Goal: Find specific page/section: Find specific page/section

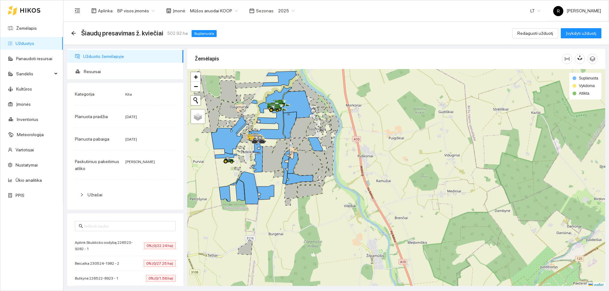
scroll to position [2, 0]
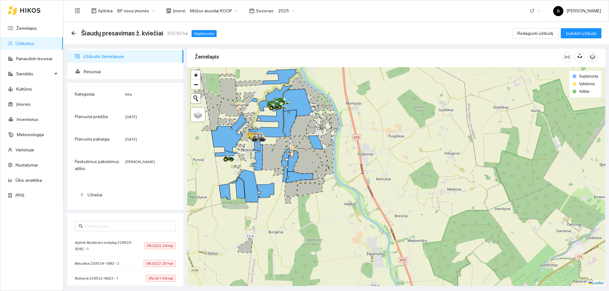
drag, startPoint x: 339, startPoint y: 178, endPoint x: 349, endPoint y: 180, distance: 9.8
click at [287, 170] on icon at bounding box center [274, 154] width 24 height 32
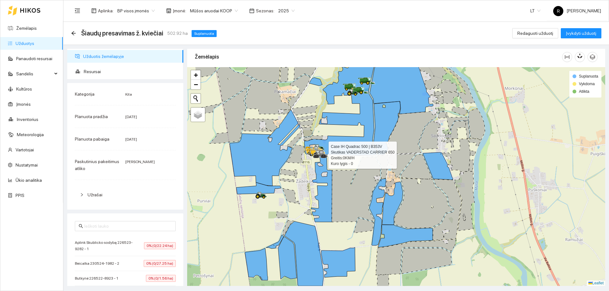
drag, startPoint x: 357, startPoint y: 194, endPoint x: 362, endPoint y: 200, distance: 7.9
click at [362, 200] on div at bounding box center [396, 176] width 418 height 219
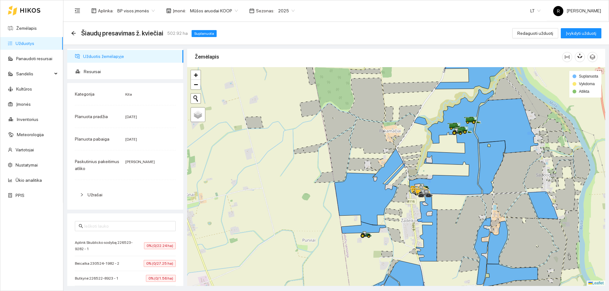
click at [25, 41] on link "Užduotys" at bounding box center [25, 43] width 19 height 5
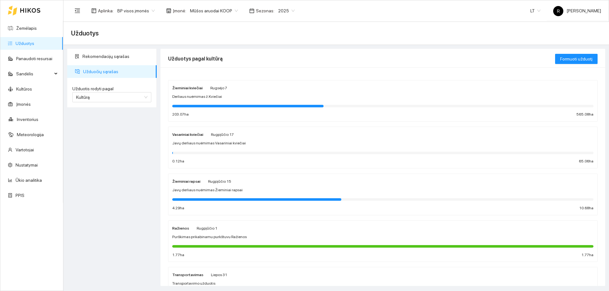
click at [193, 87] on strong "Žieminiai kviečiai" at bounding box center [187, 88] width 30 height 4
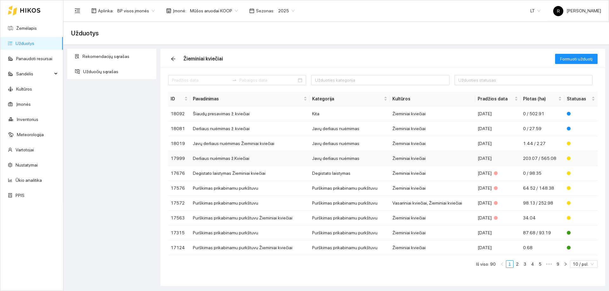
click at [337, 158] on td "Javų derliaus nuėmimas" at bounding box center [350, 158] width 80 height 15
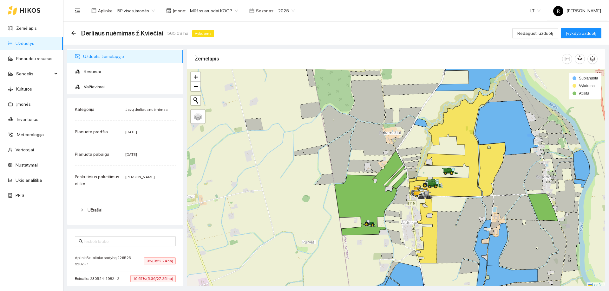
scroll to position [2, 0]
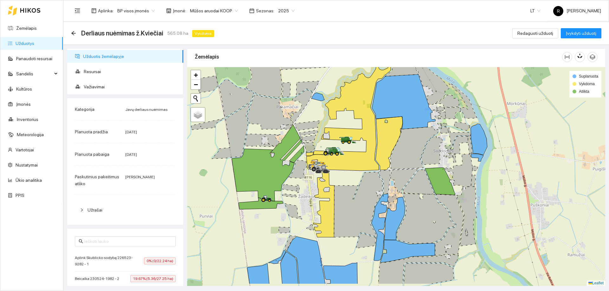
drag, startPoint x: 342, startPoint y: 161, endPoint x: 236, endPoint y: 129, distance: 110.6
click at [236, 129] on icon at bounding box center [231, 131] width 38 height 55
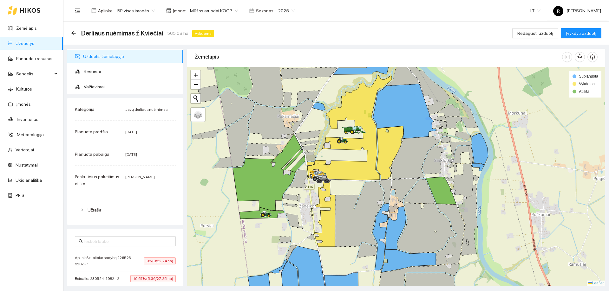
drag, startPoint x: 380, startPoint y: 174, endPoint x: 382, endPoint y: 184, distance: 10.0
click at [382, 184] on icon at bounding box center [385, 192] width 11 height 24
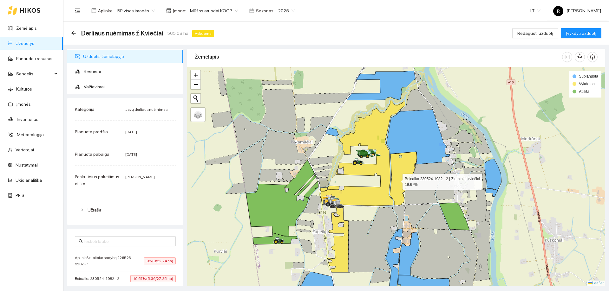
drag, startPoint x: 381, startPoint y: 150, endPoint x: 399, endPoint y: 181, distance: 36.0
click at [399, 181] on icon at bounding box center [403, 179] width 27 height 54
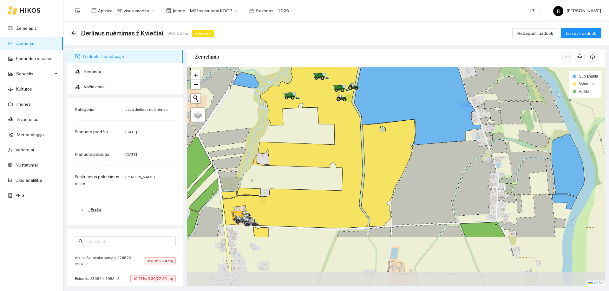
drag, startPoint x: 268, startPoint y: 220, endPoint x: 300, endPoint y: 149, distance: 77.9
click at [300, 149] on icon at bounding box center [308, 123] width 170 height 210
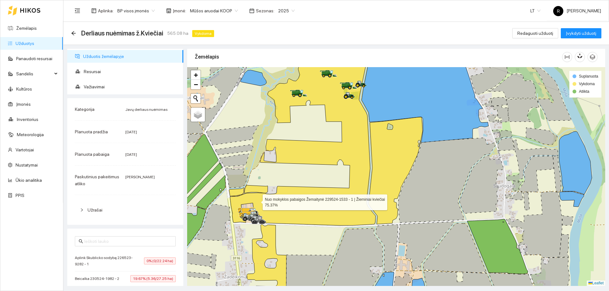
drag, startPoint x: 250, startPoint y: 203, endPoint x: 309, endPoint y: 177, distance: 64.3
click at [309, 177] on icon at bounding box center [303, 133] width 146 height 183
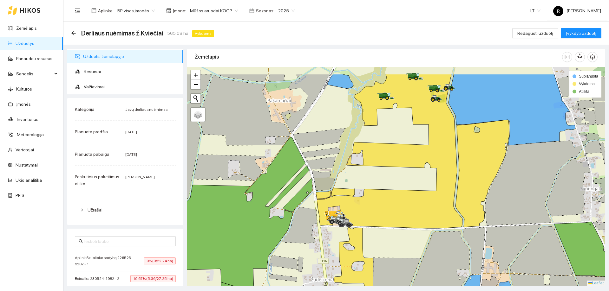
drag, startPoint x: 318, startPoint y: 215, endPoint x: 369, endPoint y: 237, distance: 55.6
click at [369, 237] on div at bounding box center [396, 176] width 418 height 219
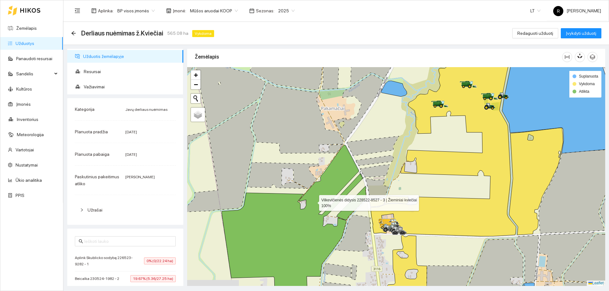
drag, startPoint x: 312, startPoint y: 213, endPoint x: 304, endPoint y: 141, distance: 72.7
click at [304, 145] on icon at bounding box center [292, 219] width 141 height 149
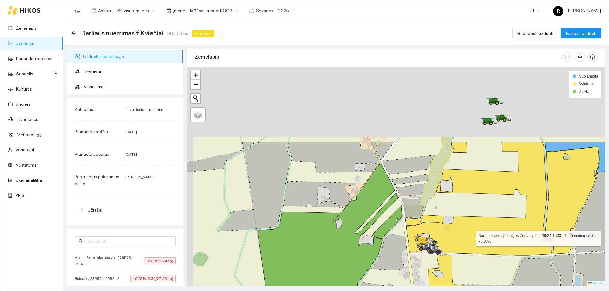
drag, startPoint x: 433, startPoint y: 141, endPoint x: 471, endPoint y: 242, distance: 108.1
click at [471, 242] on icon at bounding box center [479, 198] width 146 height 113
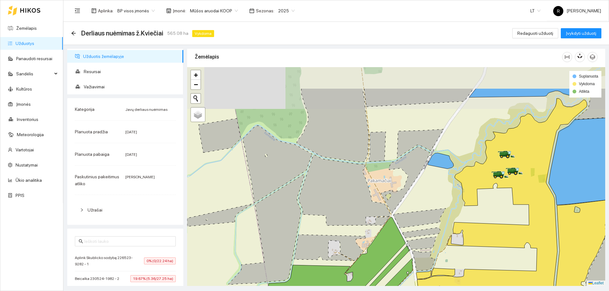
drag, startPoint x: 478, startPoint y: 228, endPoint x: 483, endPoint y: 248, distance: 20.0
click at [483, 248] on div at bounding box center [396, 176] width 418 height 219
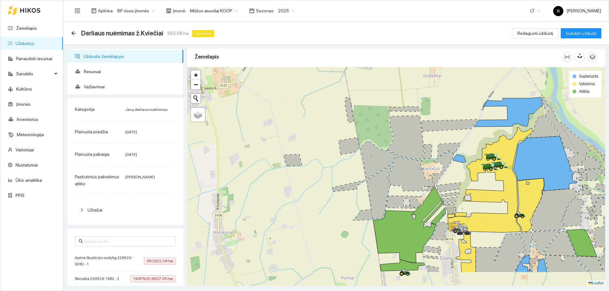
drag, startPoint x: 424, startPoint y: 213, endPoint x: 415, endPoint y: 174, distance: 40.1
click at [415, 175] on icon at bounding box center [412, 173] width 46 height 35
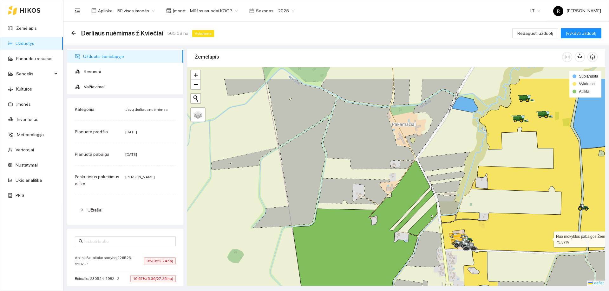
drag, startPoint x: 549, startPoint y: 223, endPoint x: 547, endPoint y: 245, distance: 22.3
click at [547, 245] on icon at bounding box center [514, 166] width 146 height 174
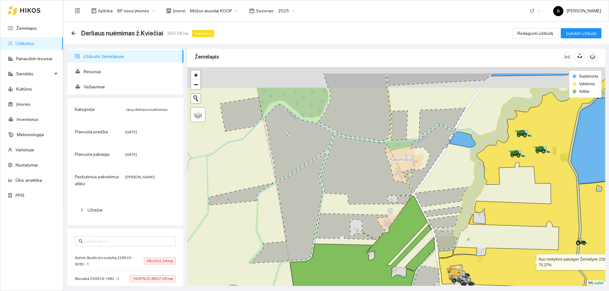
drag, startPoint x: 533, startPoint y: 251, endPoint x: 528, endPoint y: 262, distance: 11.8
click at [529, 263] on icon at bounding box center [524, 182] width 170 height 210
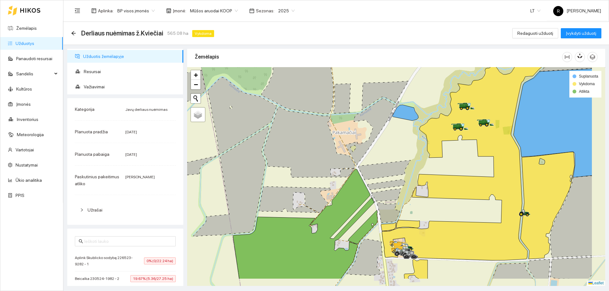
drag, startPoint x: 507, startPoint y: 247, endPoint x: 452, endPoint y: 218, distance: 62.4
click at [452, 218] on div at bounding box center [396, 176] width 418 height 219
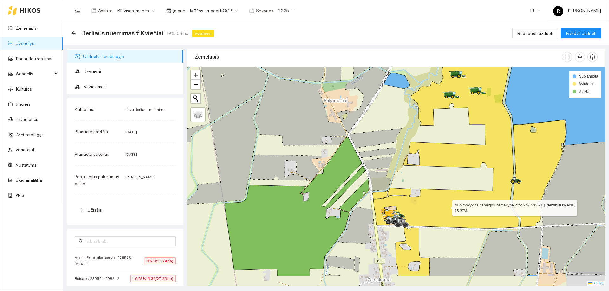
drag, startPoint x: 457, startPoint y: 245, endPoint x: 446, endPoint y: 207, distance: 39.9
click at [446, 207] on icon at bounding box center [458, 123] width 170 height 210
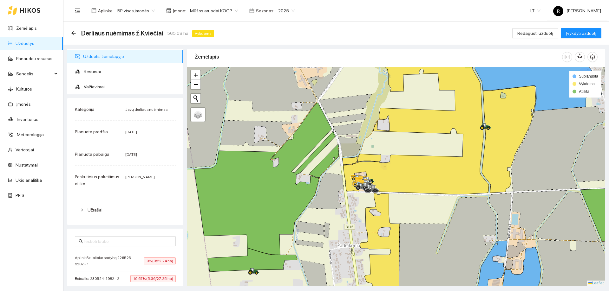
drag, startPoint x: 335, startPoint y: 262, endPoint x: 314, endPoint y: 186, distance: 79.0
click at [314, 191] on div at bounding box center [396, 176] width 418 height 219
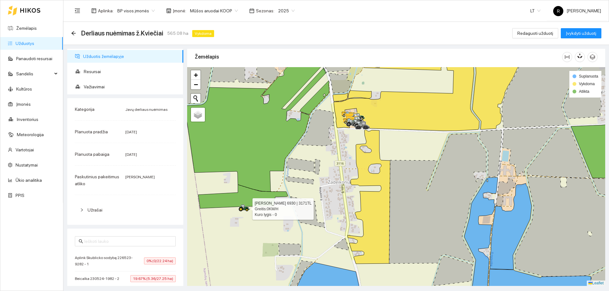
click at [245, 207] on icon at bounding box center [244, 207] width 11 height 5
click at [230, 11] on span "Mūšos aruodai KOOP" at bounding box center [214, 11] width 48 height 10
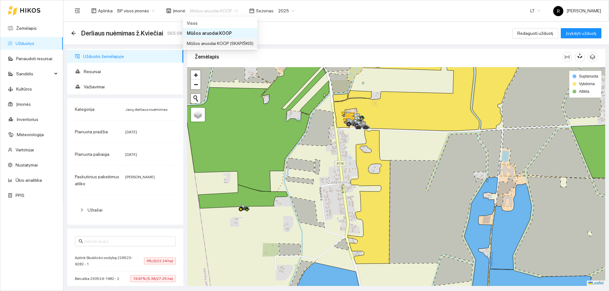
click at [230, 43] on div "Mūšos aruodai KOOP (SKAPIŠKIS)" at bounding box center [220, 43] width 67 height 7
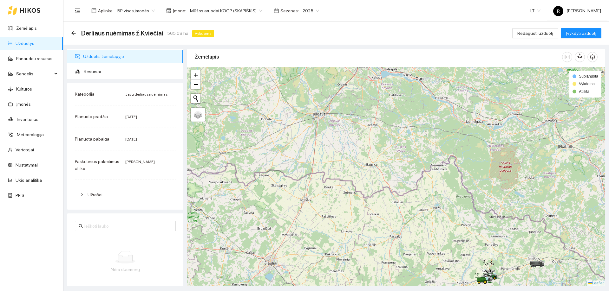
drag, startPoint x: 358, startPoint y: 185, endPoint x: 301, endPoint y: 160, distance: 62.6
click at [302, 160] on div at bounding box center [396, 176] width 418 height 219
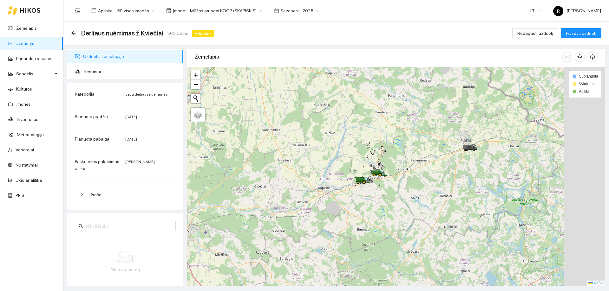
drag, startPoint x: 389, startPoint y: 198, endPoint x: 343, endPoint y: 148, distance: 68.0
click at [343, 148] on div at bounding box center [396, 176] width 418 height 219
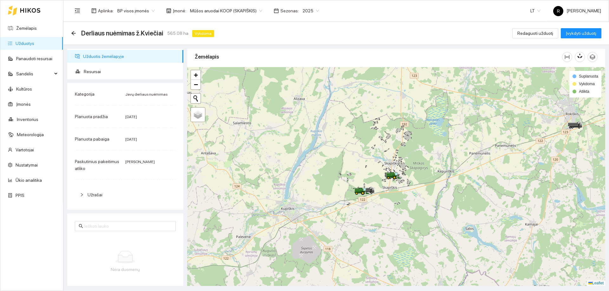
drag, startPoint x: 379, startPoint y: 211, endPoint x: 383, endPoint y: 218, distance: 7.5
click at [383, 218] on div at bounding box center [396, 176] width 418 height 219
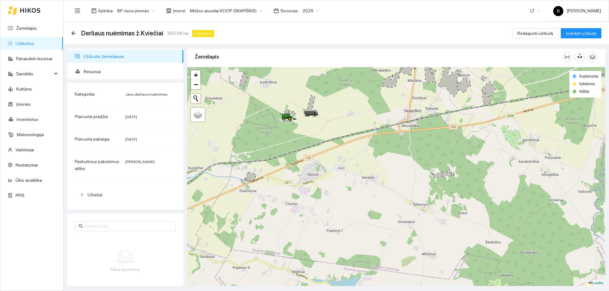
click at [323, 182] on div at bounding box center [396, 176] width 418 height 219
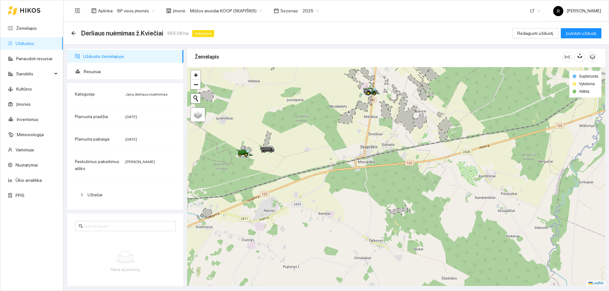
drag, startPoint x: 362, startPoint y: 150, endPoint x: 363, endPoint y: 159, distance: 9.2
click at [363, 159] on div at bounding box center [396, 176] width 418 height 219
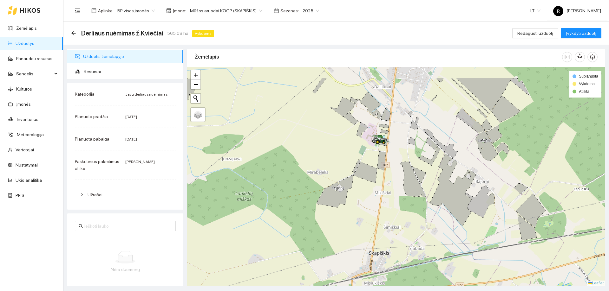
click at [371, 167] on icon at bounding box center [365, 172] width 24 height 21
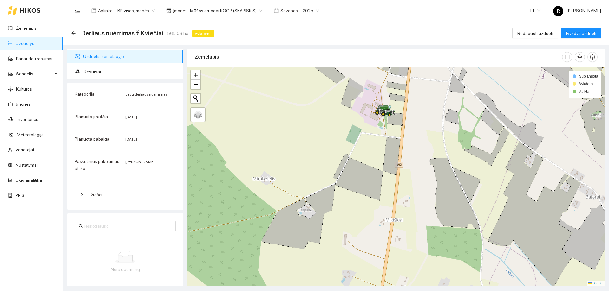
click at [379, 185] on icon at bounding box center [359, 179] width 48 height 43
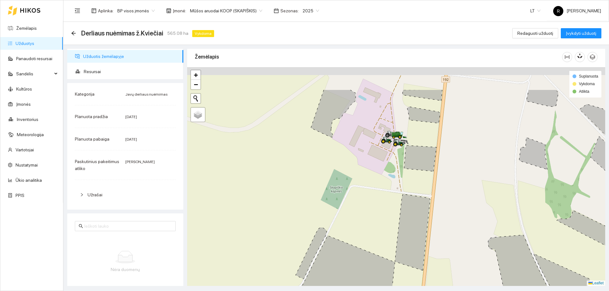
drag, startPoint x: 377, startPoint y: 173, endPoint x: 377, endPoint y: 180, distance: 6.7
click at [377, 180] on div at bounding box center [396, 176] width 418 height 219
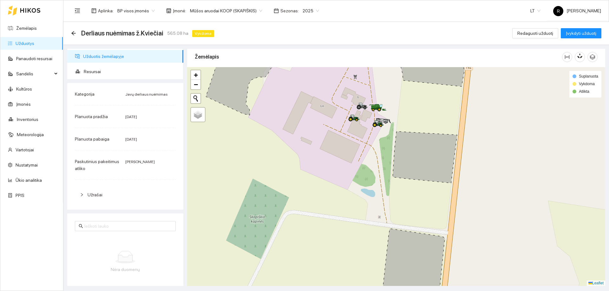
click at [32, 45] on link "Užduotys" at bounding box center [25, 43] width 19 height 5
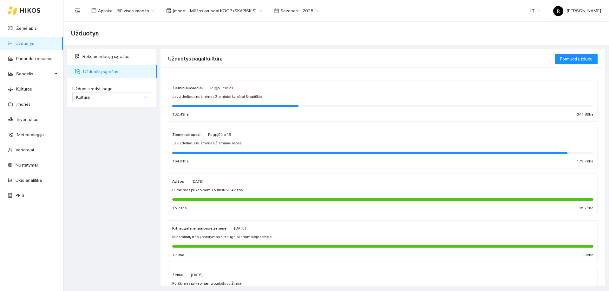
click at [194, 88] on strong "Žieminiai kviečiai" at bounding box center [187, 88] width 30 height 4
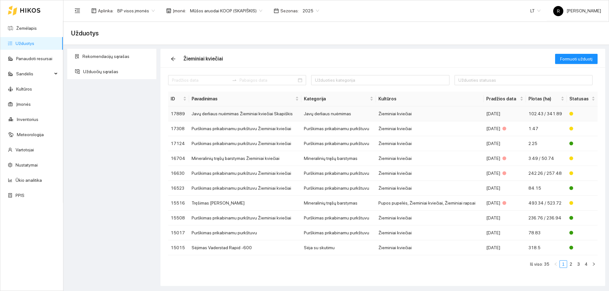
click at [332, 114] on td "Javų derliaus nuėmimas" at bounding box center [338, 114] width 75 height 15
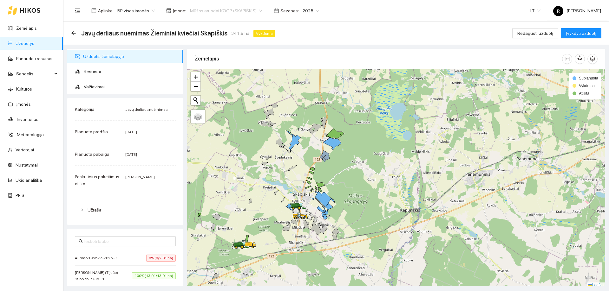
click at [256, 10] on span "Mūšos aruodai KOOP (SKAPIŠKIS)" at bounding box center [226, 11] width 72 height 10
click at [211, 32] on div "Mūšos aruodai KOOP" at bounding box center [223, 33] width 72 height 7
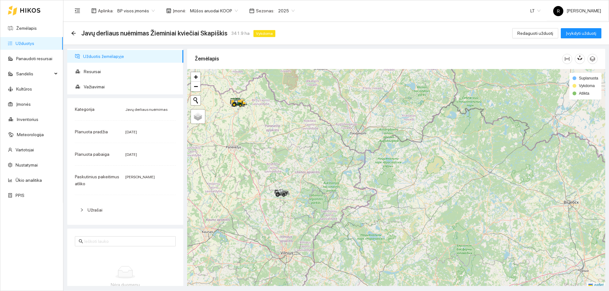
scroll to position [2, 0]
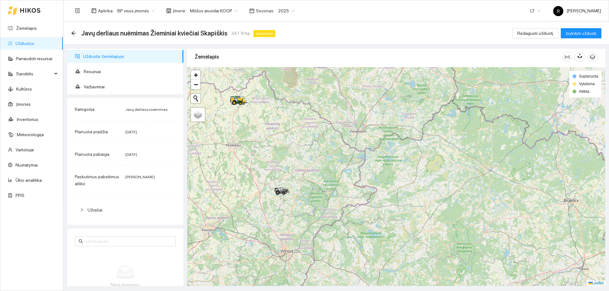
click at [245, 109] on div at bounding box center [396, 176] width 418 height 219
click at [285, 193] on icon at bounding box center [283, 193] width 3 height 3
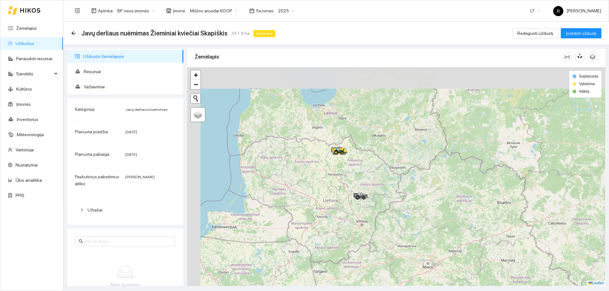
drag, startPoint x: 294, startPoint y: 114, endPoint x: 350, endPoint y: 199, distance: 102.1
click at [350, 199] on div at bounding box center [396, 176] width 418 height 219
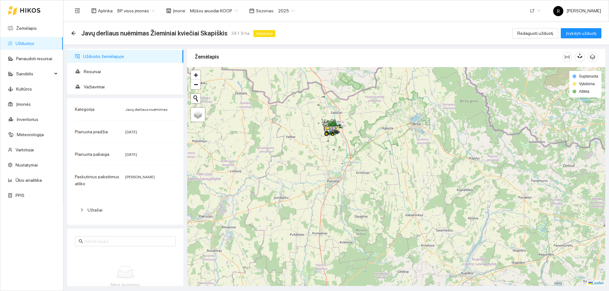
click at [28, 44] on link "Užduotys" at bounding box center [25, 43] width 19 height 5
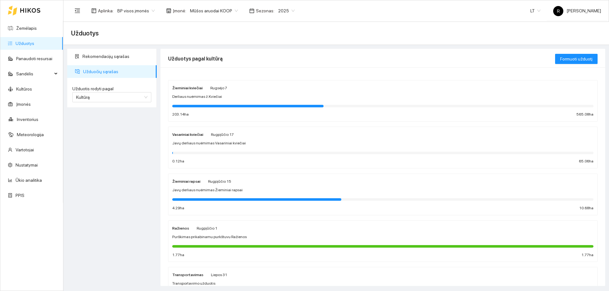
click at [185, 86] on strong "Žieminiai kviečiai" at bounding box center [187, 88] width 30 height 4
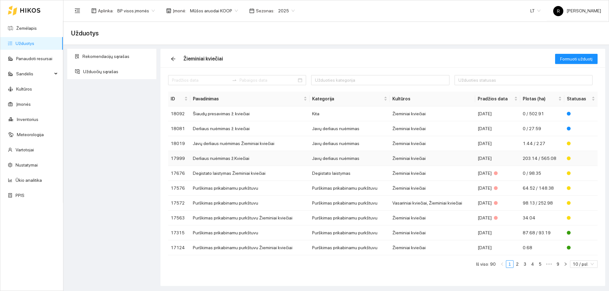
click at [232, 161] on td "Derliaus nuėmimas ž.Kviečiai" at bounding box center [249, 158] width 119 height 15
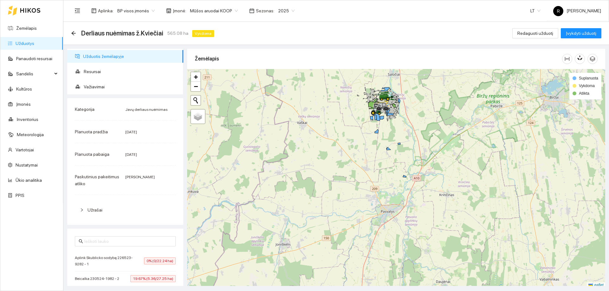
scroll to position [2, 0]
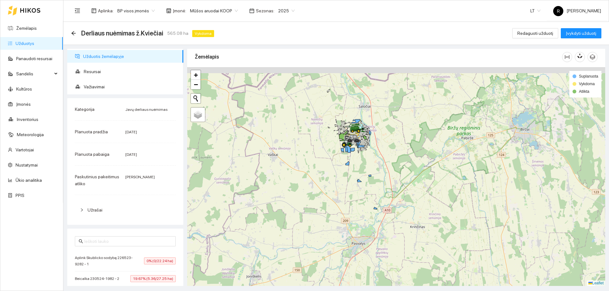
drag, startPoint x: 312, startPoint y: 147, endPoint x: 274, endPoint y: 188, distance: 56.3
click at [274, 188] on div at bounding box center [396, 176] width 418 height 219
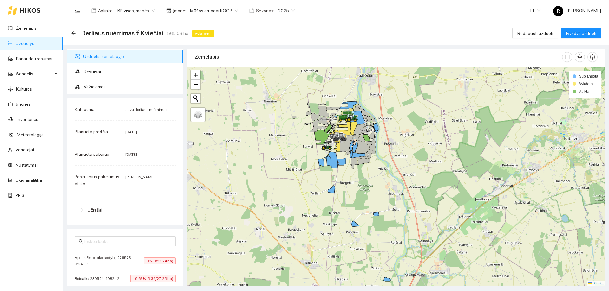
drag, startPoint x: 320, startPoint y: 156, endPoint x: 296, endPoint y: 174, distance: 30.3
click at [297, 177] on div at bounding box center [396, 176] width 418 height 219
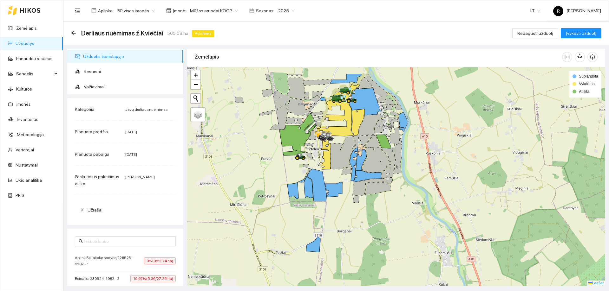
drag, startPoint x: 325, startPoint y: 173, endPoint x: 330, endPoint y: 185, distance: 12.7
click at [330, 185] on div at bounding box center [396, 176] width 418 height 219
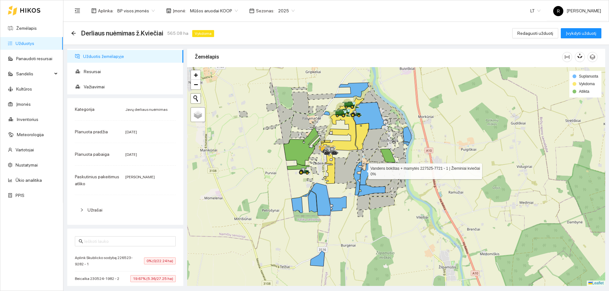
click at [363, 170] on icon at bounding box center [365, 175] width 10 height 22
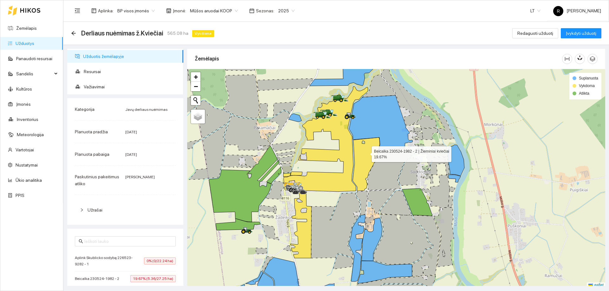
scroll to position [2, 0]
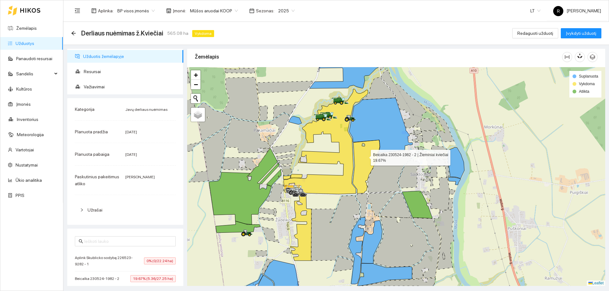
drag, startPoint x: 365, startPoint y: 154, endPoint x: 370, endPoint y: 173, distance: 20.0
click at [370, 173] on icon at bounding box center [366, 167] width 27 height 54
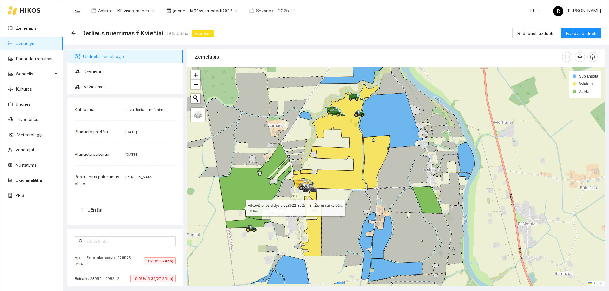
drag, startPoint x: 237, startPoint y: 234, endPoint x: 241, endPoint y: 204, distance: 30.4
click at [241, 204] on icon at bounding box center [254, 182] width 70 height 76
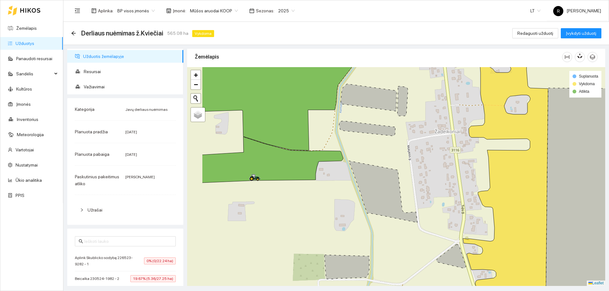
drag, startPoint x: 238, startPoint y: 190, endPoint x: 294, endPoint y: 195, distance: 56.4
click at [294, 195] on div at bounding box center [396, 176] width 418 height 219
